Goal: Information Seeking & Learning: Learn about a topic

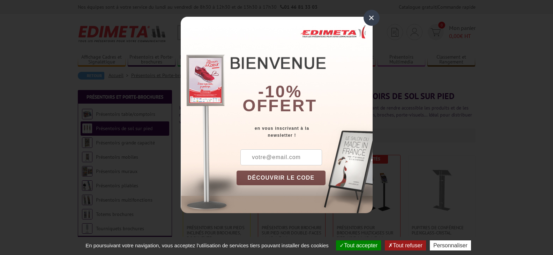
click at [371, 19] on div "×" at bounding box center [372, 18] width 16 height 16
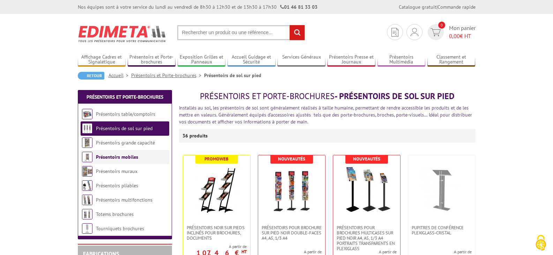
click at [130, 156] on link "Présentoirs mobiles" at bounding box center [117, 157] width 42 height 6
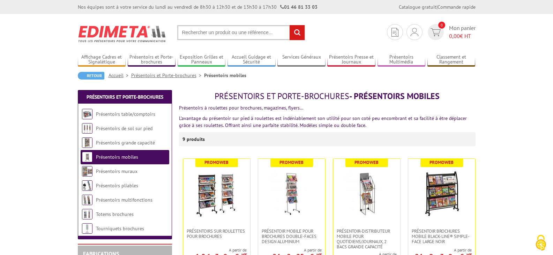
scroll to position [35, 0]
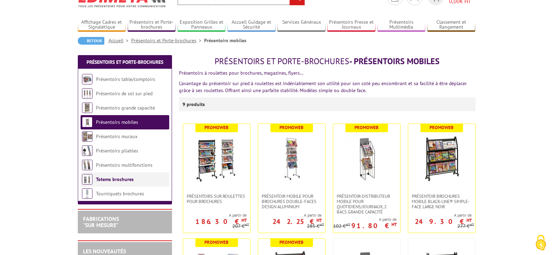
click at [135, 179] on li "Totems brochures" at bounding box center [125, 180] width 89 height 14
click at [120, 179] on link "Totems brochures" at bounding box center [115, 179] width 38 height 6
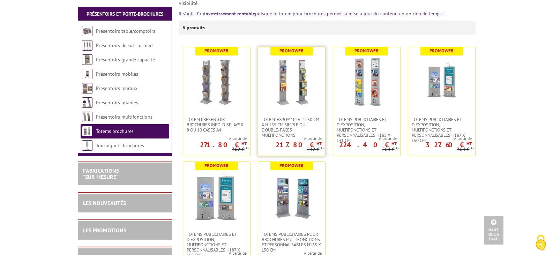
scroll to position [105, 0]
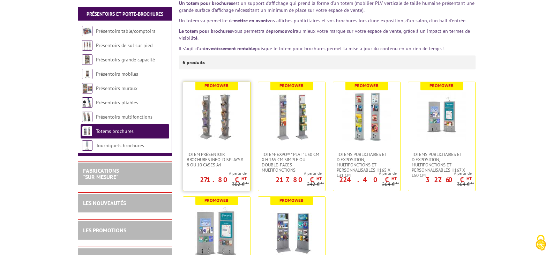
click at [230, 135] on img at bounding box center [216, 117] width 49 height 49
